Goal: Task Accomplishment & Management: Manage account settings

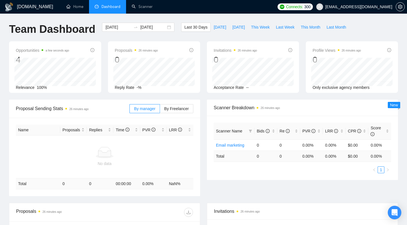
click at [10, 7] on img at bounding box center [9, 7] width 9 height 9
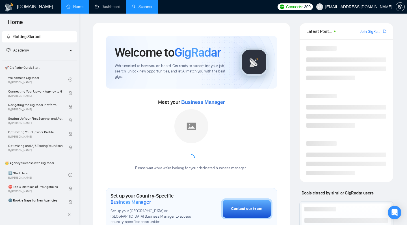
click at [143, 7] on link "Scanner" at bounding box center [142, 6] width 21 height 5
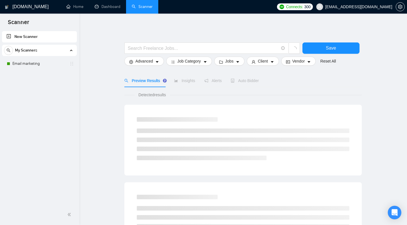
click at [258, 87] on div "Preview Results Insights Alerts Auto Bidder" at bounding box center [242, 80] width 237 height 13
click at [244, 83] on span "Auto Bidder" at bounding box center [245, 80] width 28 height 5
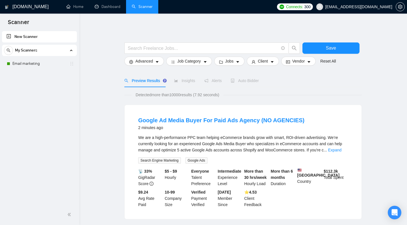
click at [234, 84] on div "Auto Bidder" at bounding box center [245, 80] width 28 height 6
click at [237, 83] on span "Auto Bidder" at bounding box center [245, 80] width 28 height 5
click at [31, 60] on link "Email marketing" at bounding box center [39, 63] width 54 height 11
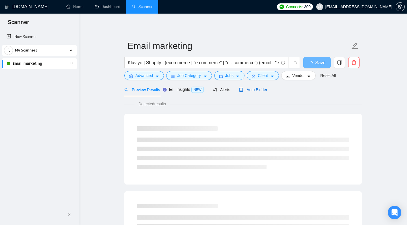
click at [244, 92] on span "Auto Bidder" at bounding box center [253, 89] width 28 height 5
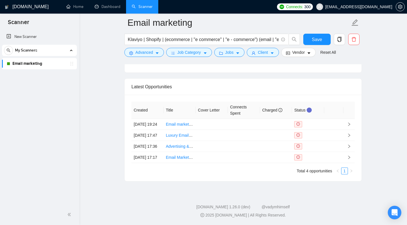
scroll to position [1451, 0]
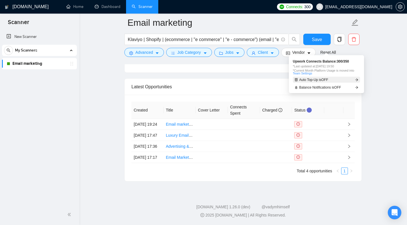
click at [325, 78] on span "Auto Top-Up is OFF" at bounding box center [313, 79] width 29 height 3
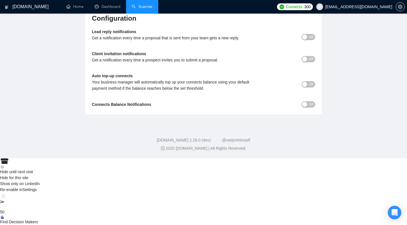
scroll to position [2, 0]
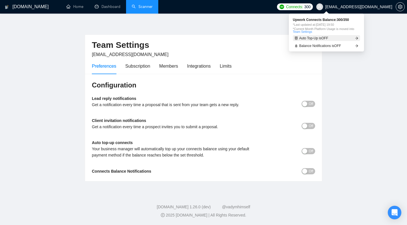
click at [328, 38] on span "Auto Top-Up is OFF" at bounding box center [313, 37] width 29 height 3
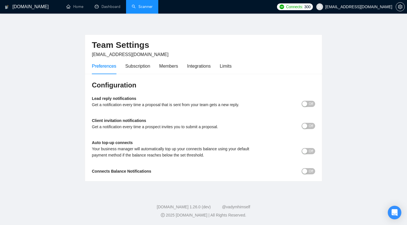
click at [312, 148] on span "Off" at bounding box center [311, 151] width 5 height 6
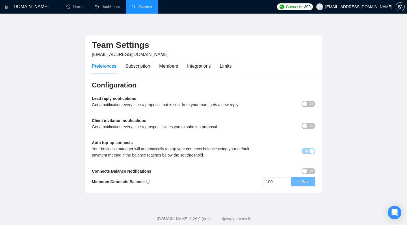
click at [356, 125] on main "Team Settings [EMAIL_ADDRESS][DOMAIN_NAME] Preferences Subscription Members Int…" at bounding box center [203, 106] width 389 height 173
click at [173, 183] on div "Minimum Connects Balance" at bounding box center [148, 181] width 112 height 6
click at [331, 181] on main "Team Settings [EMAIL_ADDRESS][DOMAIN_NAME] Preferences Subscription Members Int…" at bounding box center [203, 106] width 389 height 173
click at [273, 182] on input "100" at bounding box center [281, 181] width 25 height 8
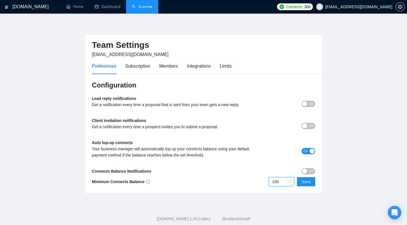
click at [289, 195] on div "[DOMAIN_NAME] Home Dashboard Scanner Connects: 300 [EMAIL_ADDRESS][DOMAIN_NAME]…" at bounding box center [203, 117] width 407 height 239
click at [276, 181] on input "100" at bounding box center [281, 181] width 25 height 8
type input "30"
click at [319, 206] on footer "[DOMAIN_NAME] 1.26.0 (dev) @vadymhimself 2025 [DOMAIN_NAME] | All Rights Reserv…" at bounding box center [203, 219] width 407 height 34
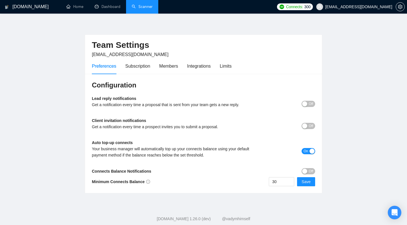
click at [311, 152] on div "button" at bounding box center [311, 150] width 5 height 5
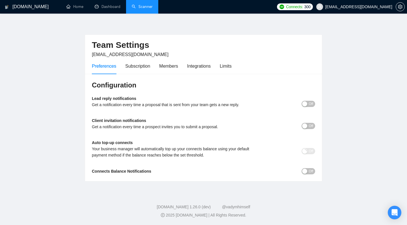
click at [340, 141] on main "Team Settings [EMAIL_ADDRESS][DOMAIN_NAME] Preferences Subscription Members Int…" at bounding box center [203, 100] width 389 height 161
click at [139, 64] on div "Subscription" at bounding box center [137, 65] width 25 height 7
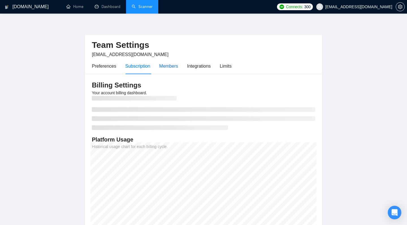
click at [170, 65] on div "Members" at bounding box center [168, 65] width 19 height 7
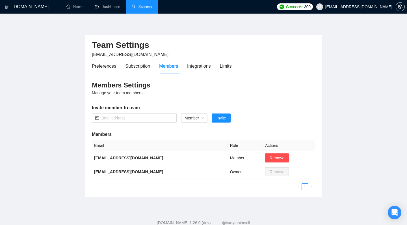
click at [9, 5] on link "[DOMAIN_NAME]" at bounding box center [27, 7] width 44 height 5
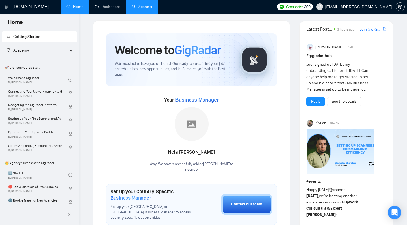
click at [328, 168] on img at bounding box center [341, 151] width 68 height 45
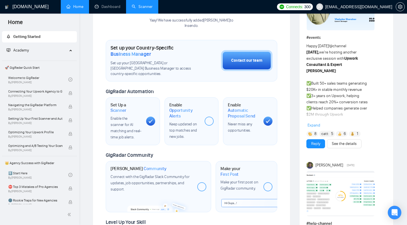
scroll to position [172, 0]
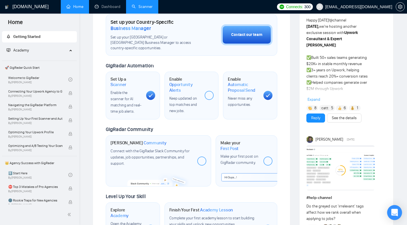
click at [395, 211] on icon "Open Intercom Messenger" at bounding box center [394, 212] width 7 height 7
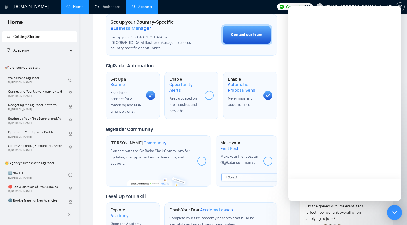
scroll to position [0, 0]
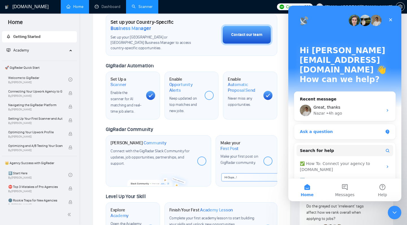
click at [332, 129] on div "Ask a question" at bounding box center [341, 132] width 83 height 6
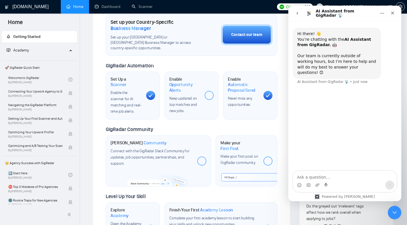
click at [299, 12] on icon "go back" at bounding box center [297, 13] width 5 height 5
